Goal: Task Accomplishment & Management: Manage account settings

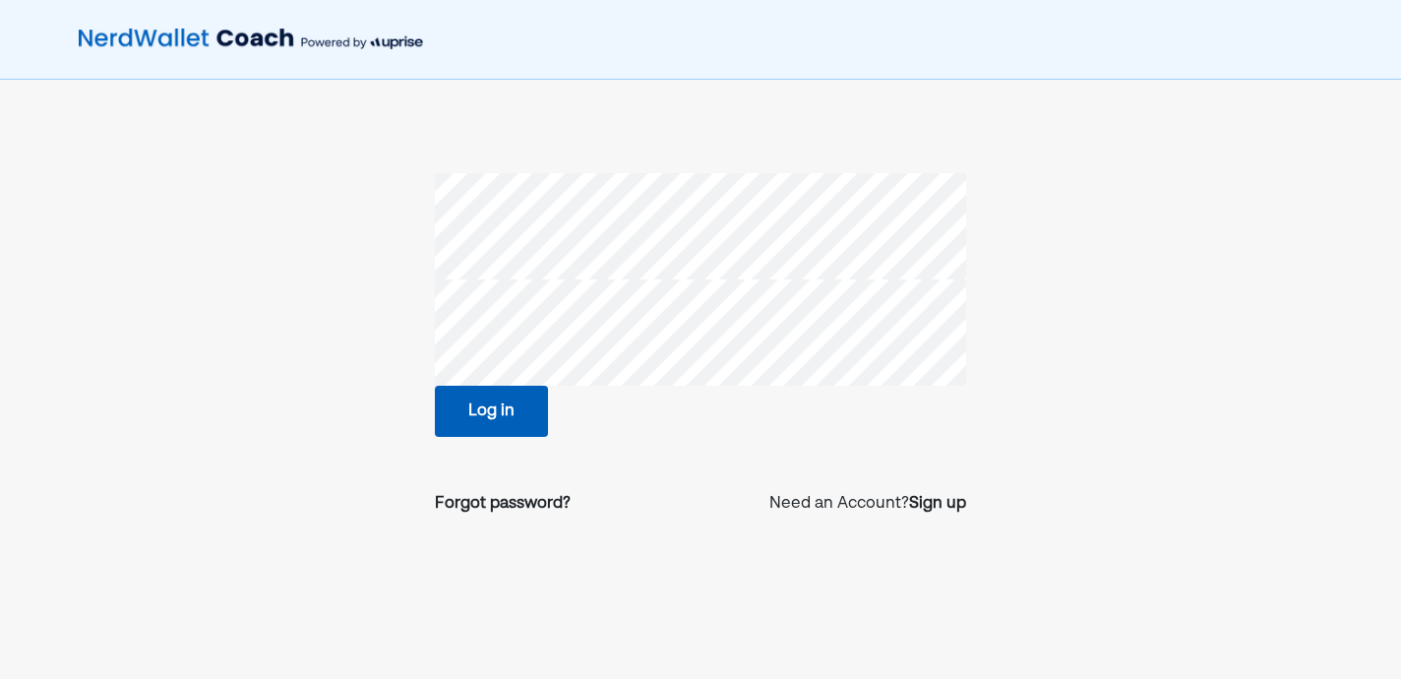
click at [496, 401] on button "Log in" at bounding box center [491, 411] width 113 height 51
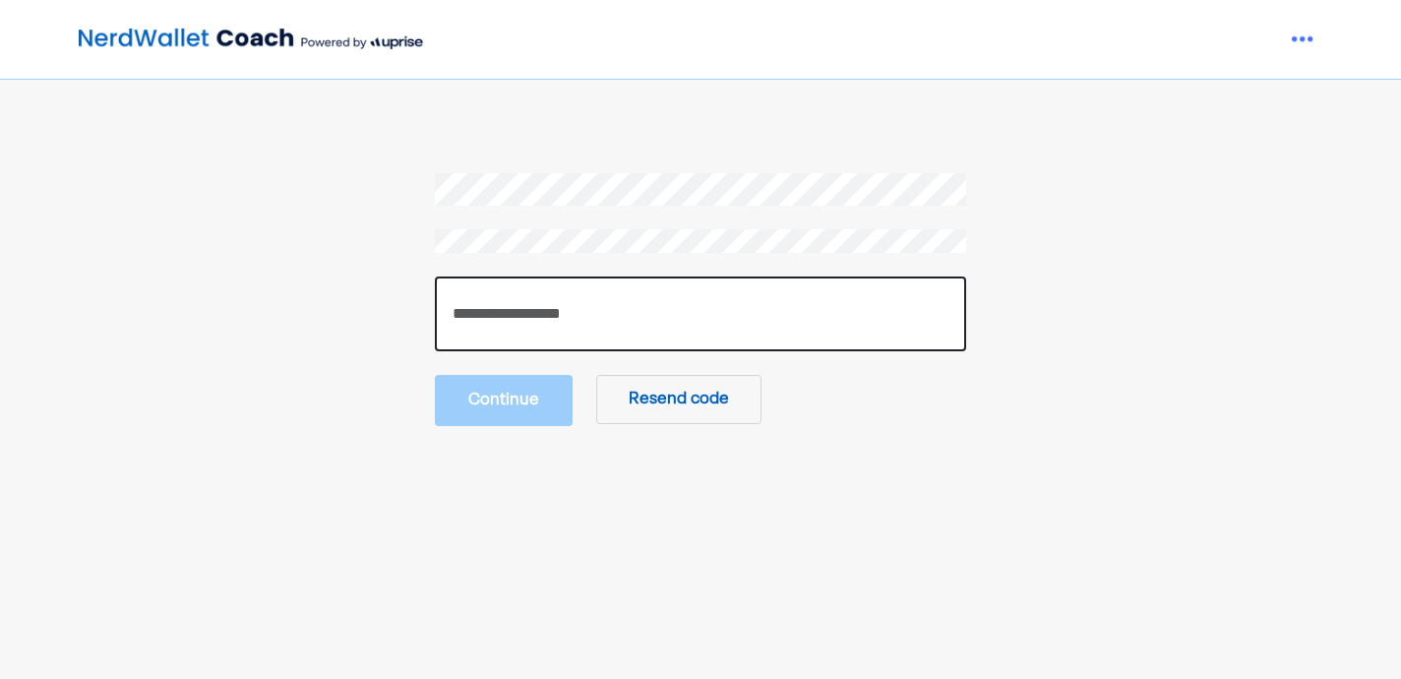
click at [519, 293] on input "number" at bounding box center [700, 314] width 531 height 75
type input "******"
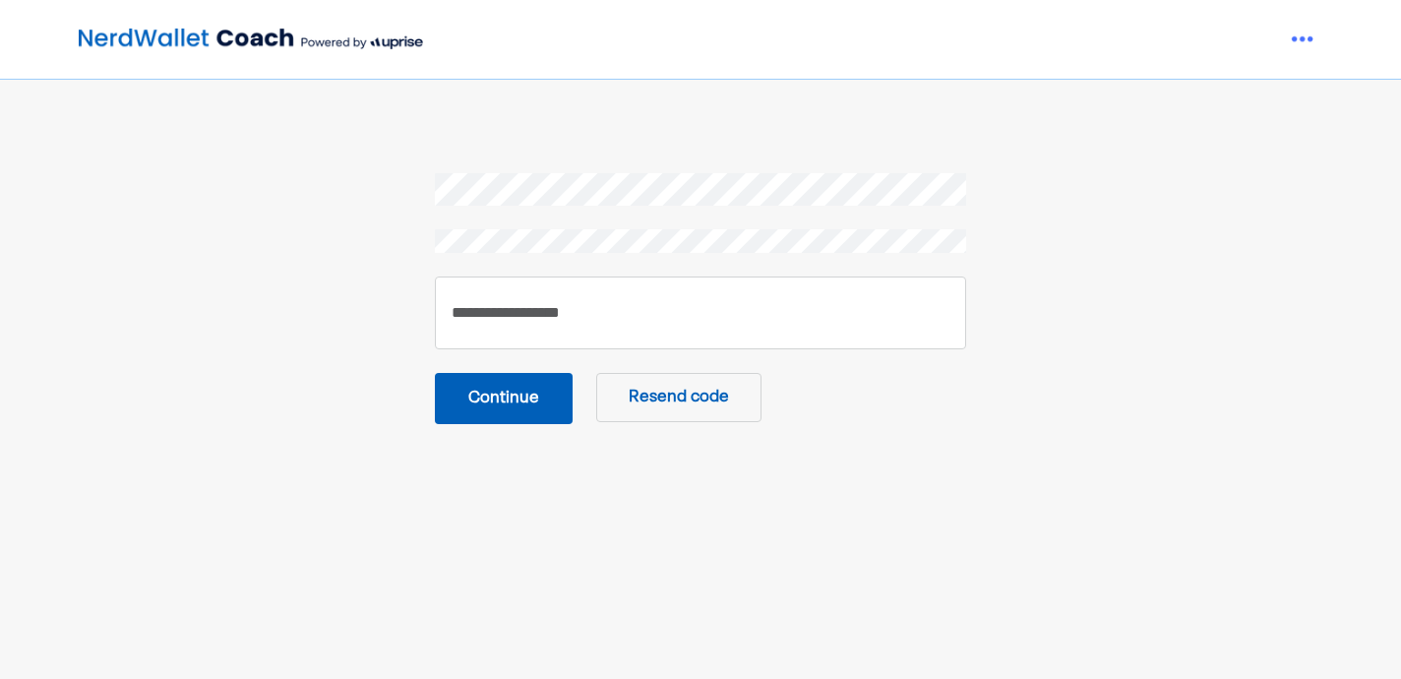
click at [490, 396] on button "Continue" at bounding box center [504, 398] width 138 height 51
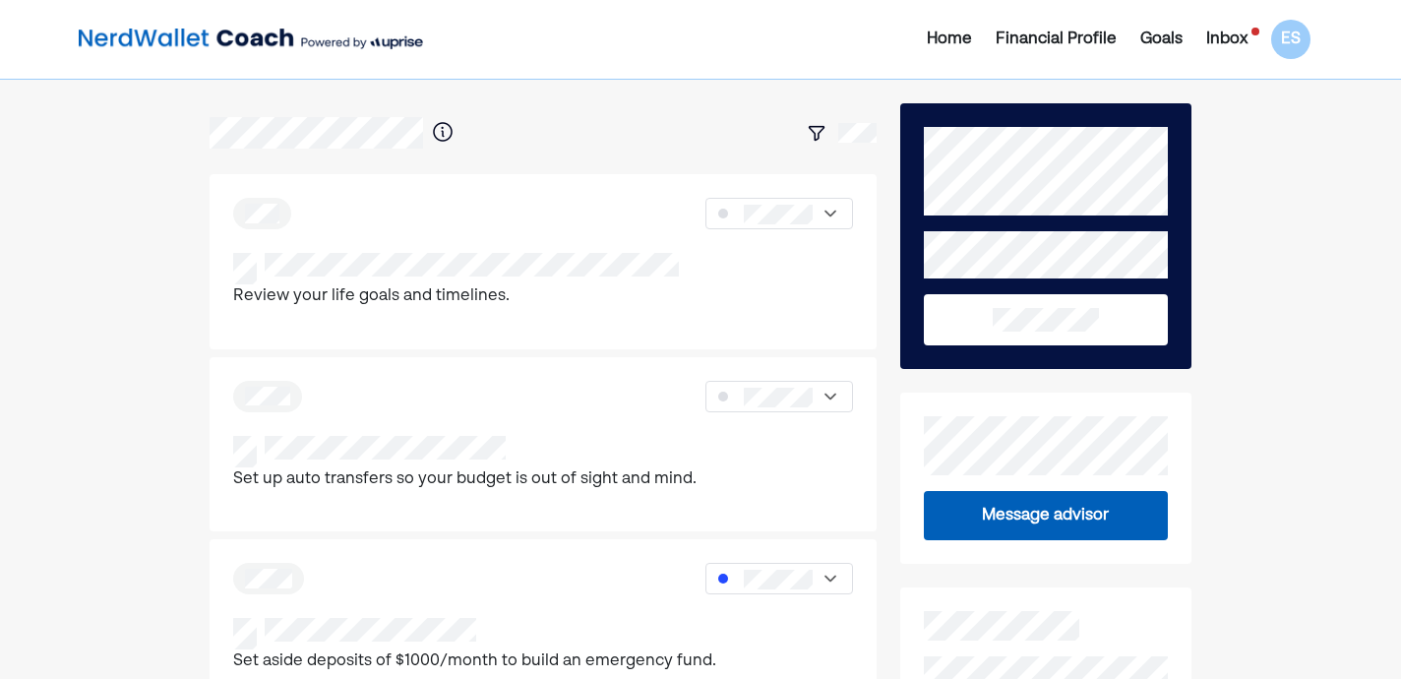
click at [1044, 332] on button at bounding box center [1046, 319] width 244 height 51
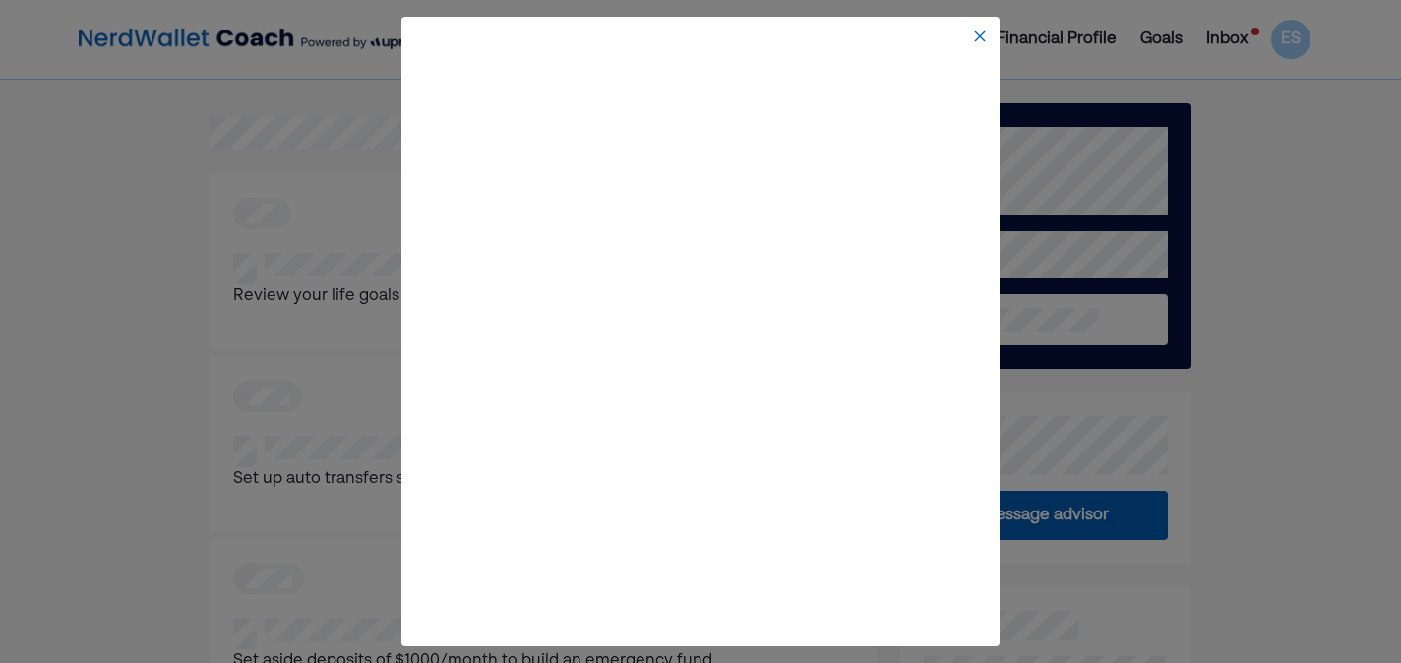
click at [976, 36] on img at bounding box center [980, 37] width 16 height 16
click at [975, 41] on img at bounding box center [980, 37] width 16 height 16
click at [978, 35] on img at bounding box center [980, 37] width 16 height 16
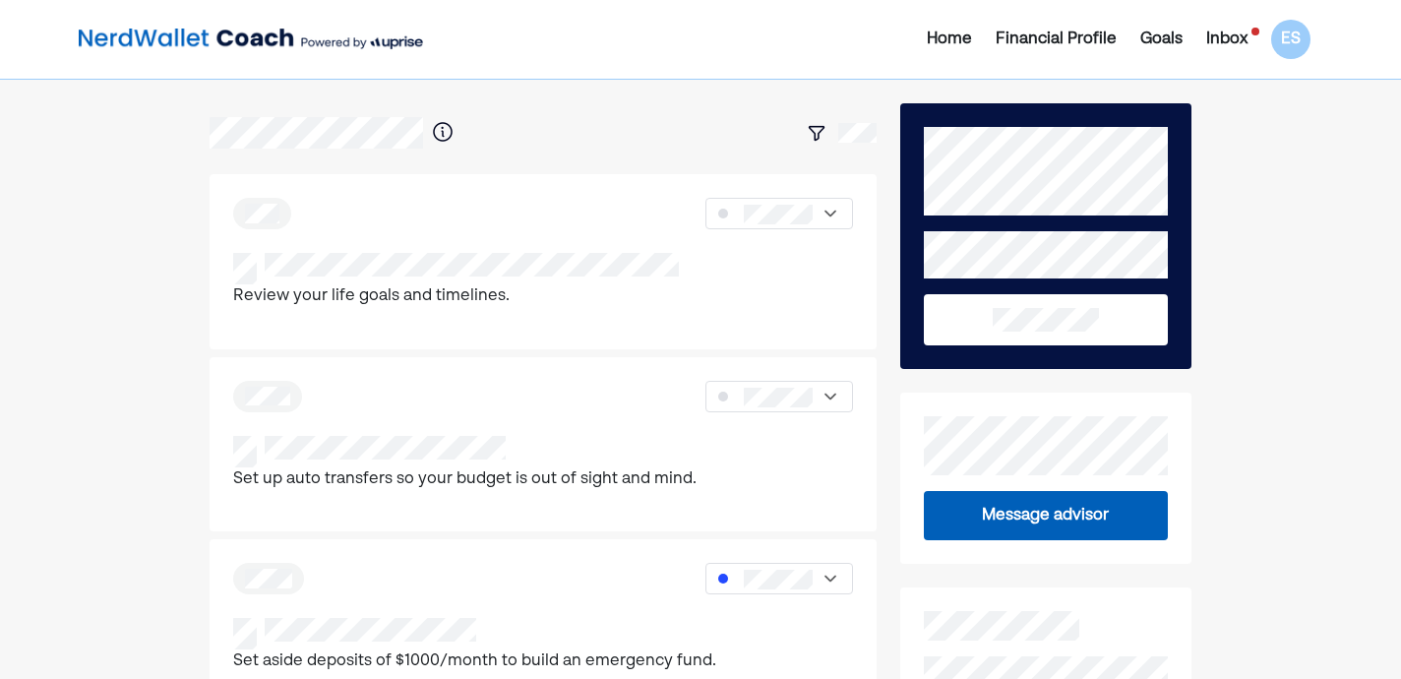
click at [968, 36] on div "Home" at bounding box center [949, 40] width 45 height 24
click at [1036, 31] on div "Financial Profile" at bounding box center [1056, 40] width 121 height 24
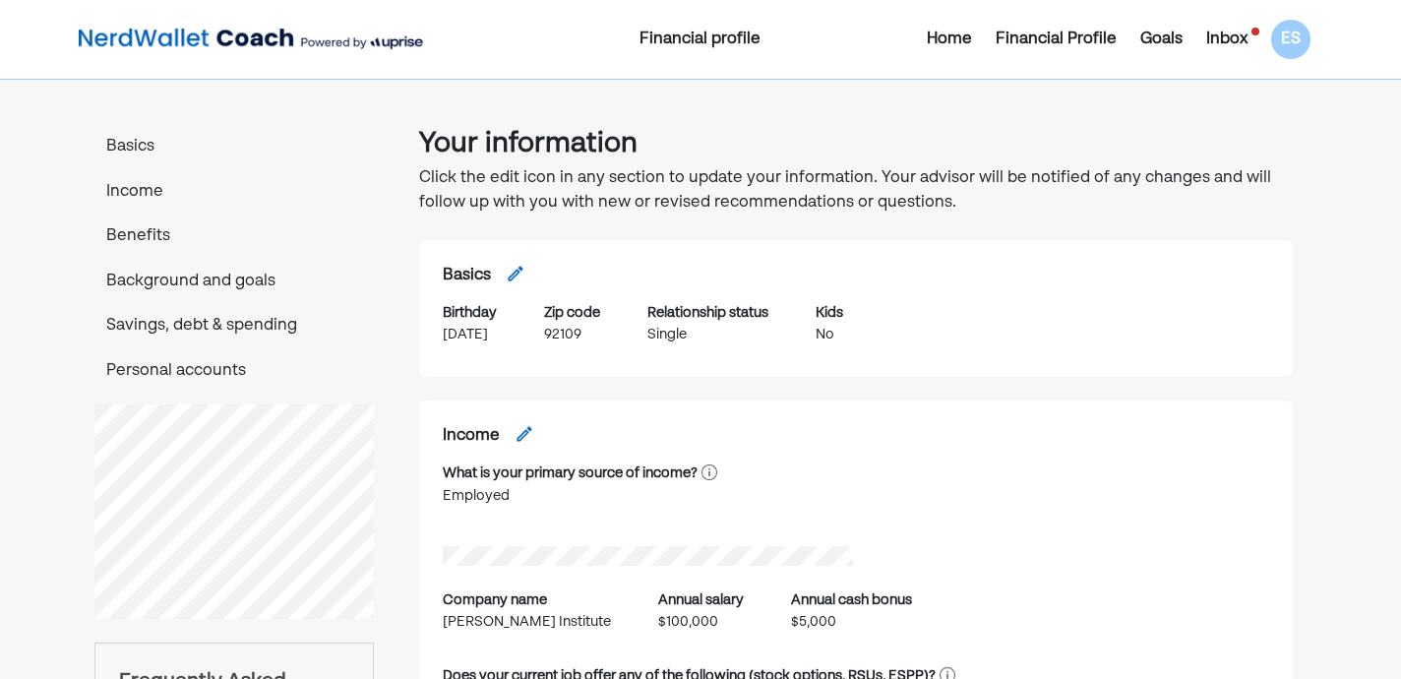
click at [701, 44] on div "Financial profile" at bounding box center [700, 40] width 410 height 24
click at [1165, 46] on div "Goals" at bounding box center [1161, 40] width 42 height 24
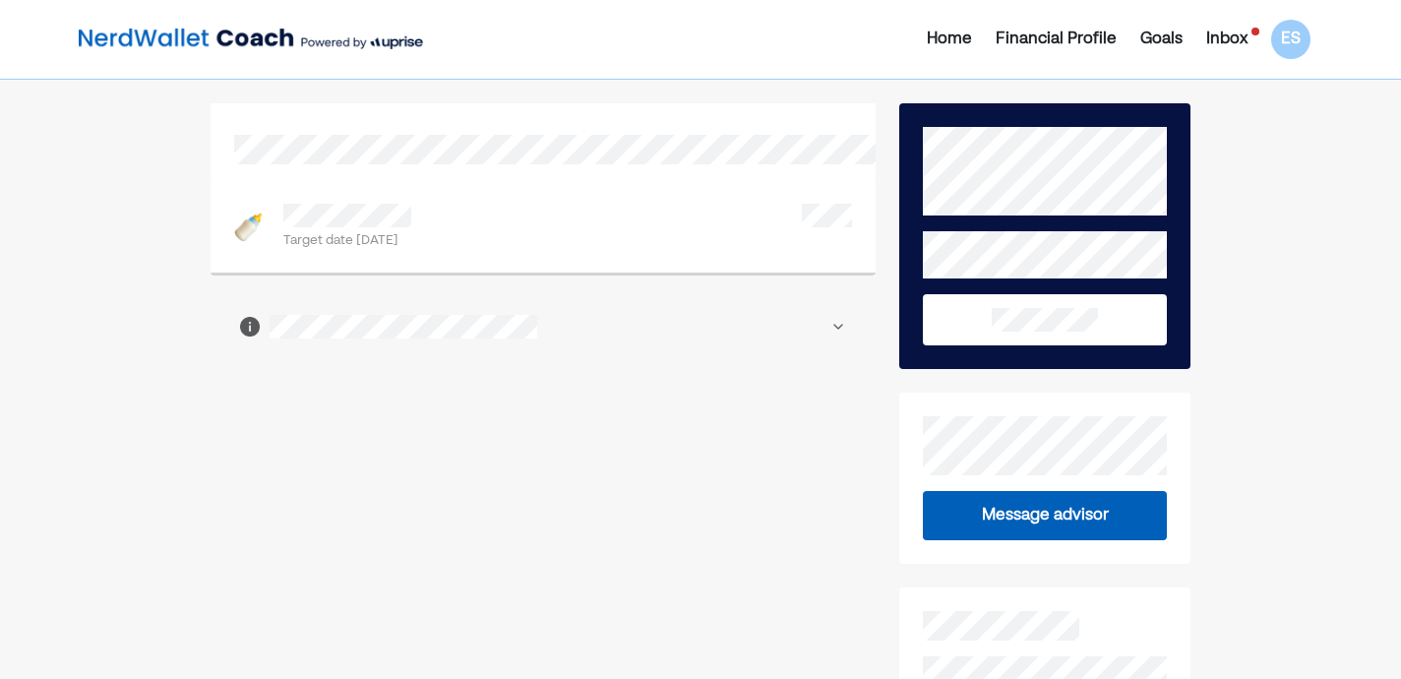
click at [938, 37] on div "Home" at bounding box center [949, 40] width 45 height 24
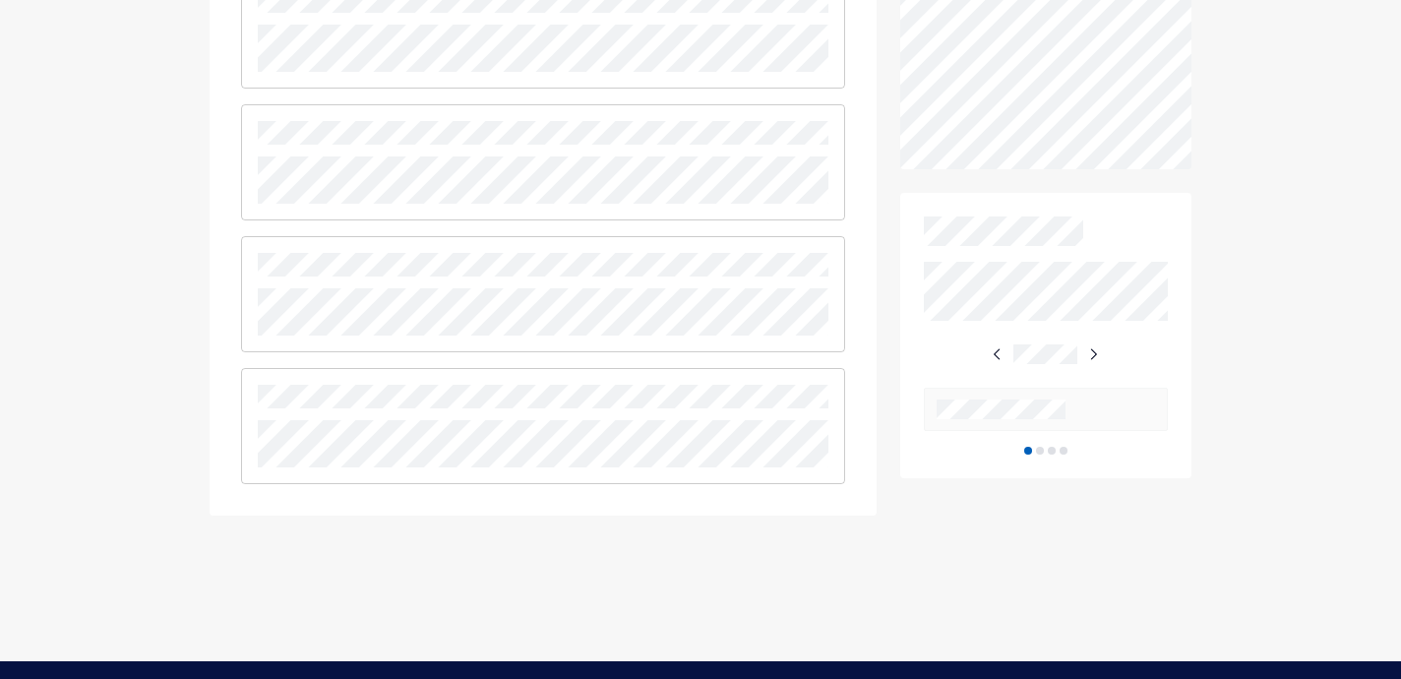
scroll to position [871, 0]
